Goal: Information Seeking & Learning: Understand process/instructions

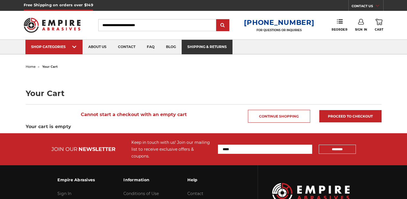
click at [226, 49] on link "shipping & returns" at bounding box center [206, 47] width 51 height 15
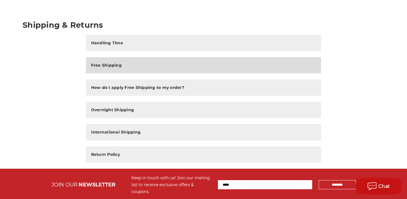
scroll to position [68, 0]
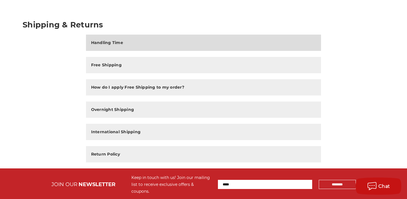
click at [114, 45] on h2 "Handling Time" at bounding box center [107, 43] width 32 height 6
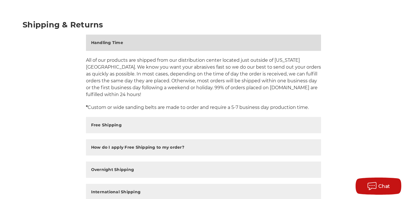
click at [139, 42] on button "Handling Time" at bounding box center [203, 43] width 235 height 16
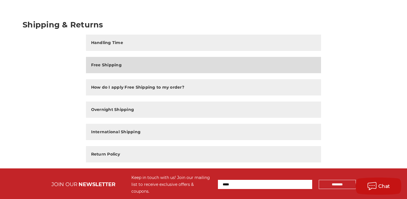
click at [120, 61] on button "Free Shipping" at bounding box center [203, 65] width 235 height 16
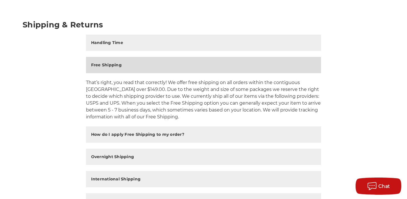
click at [129, 63] on button "Free Shipping" at bounding box center [203, 65] width 235 height 16
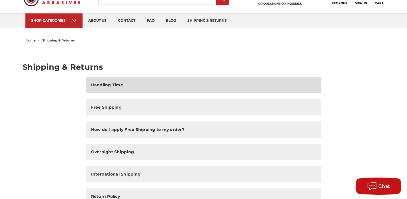
scroll to position [0, 0]
